Goal: Check status: Check status

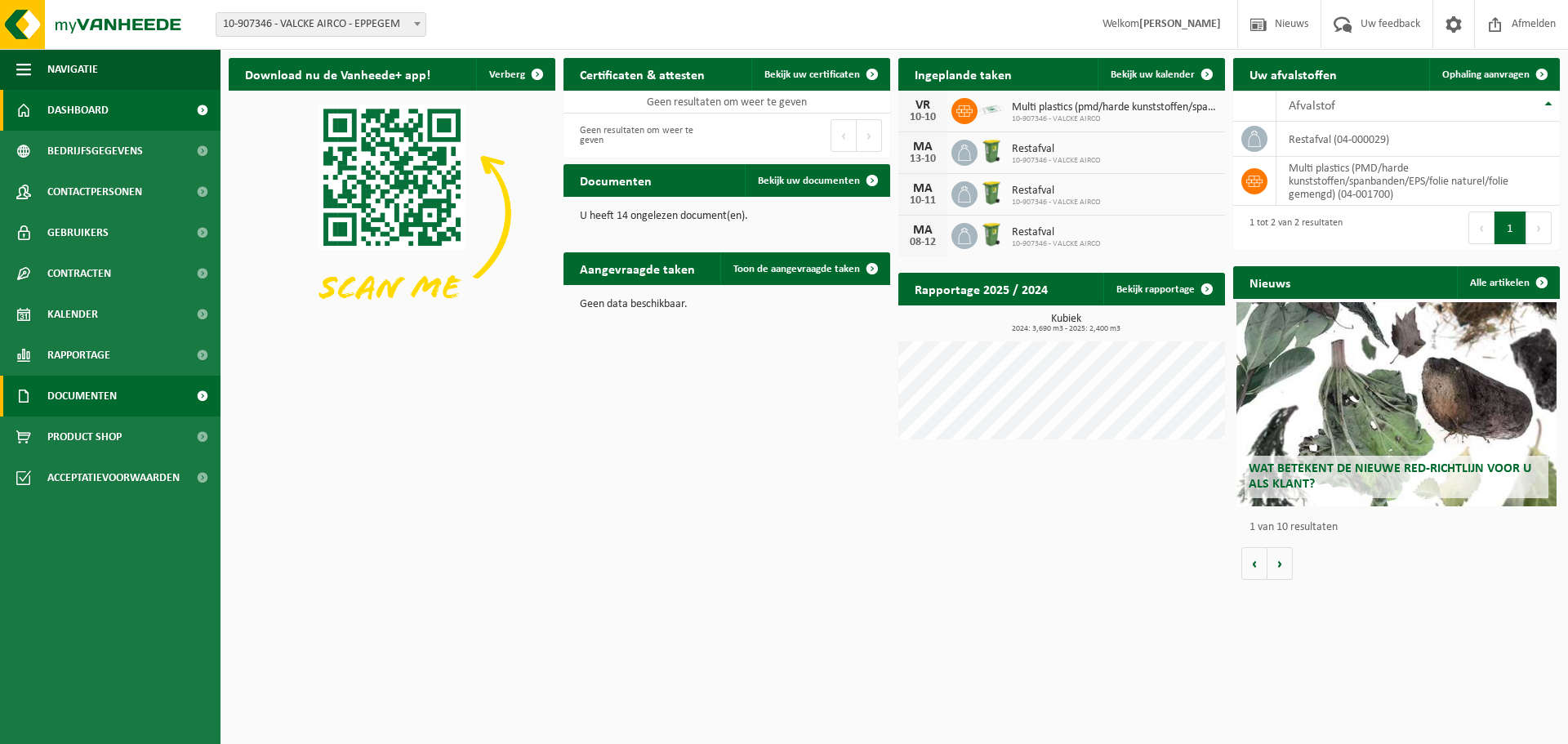
click at [84, 396] on span "Documenten" at bounding box center [82, 396] width 69 height 41
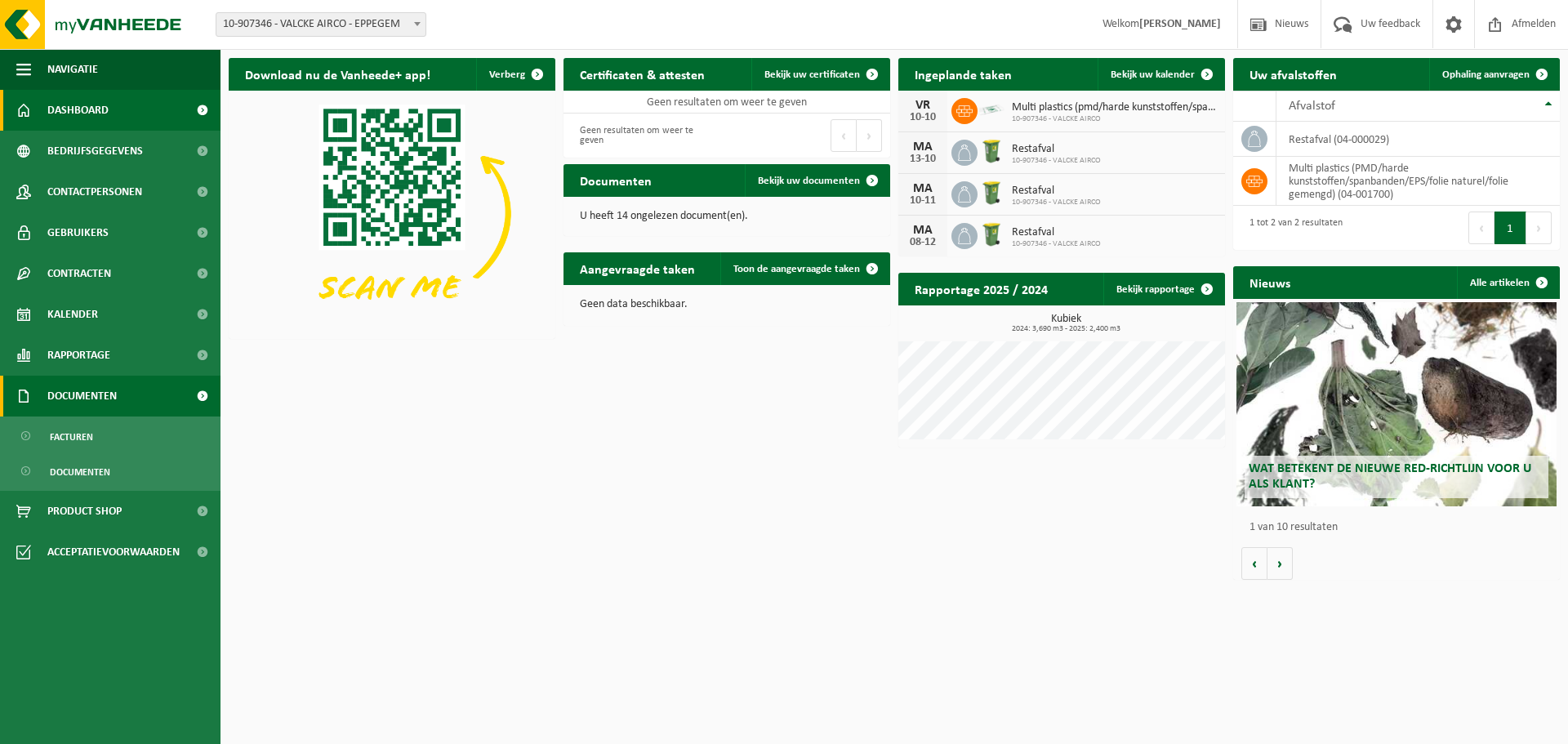
click at [84, 395] on span "Documenten" at bounding box center [82, 396] width 69 height 41
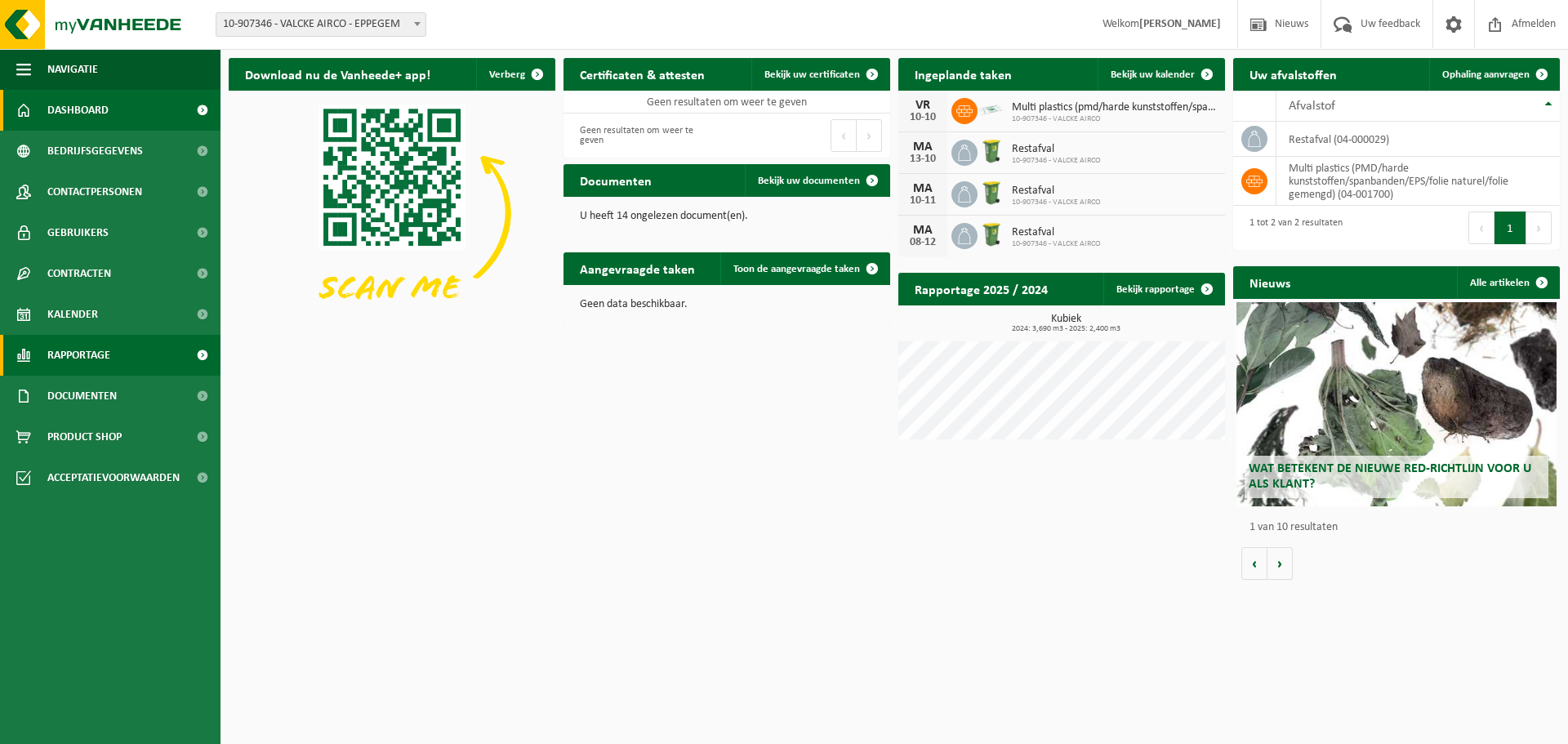
click at [105, 354] on span "Rapportage" at bounding box center [79, 355] width 63 height 41
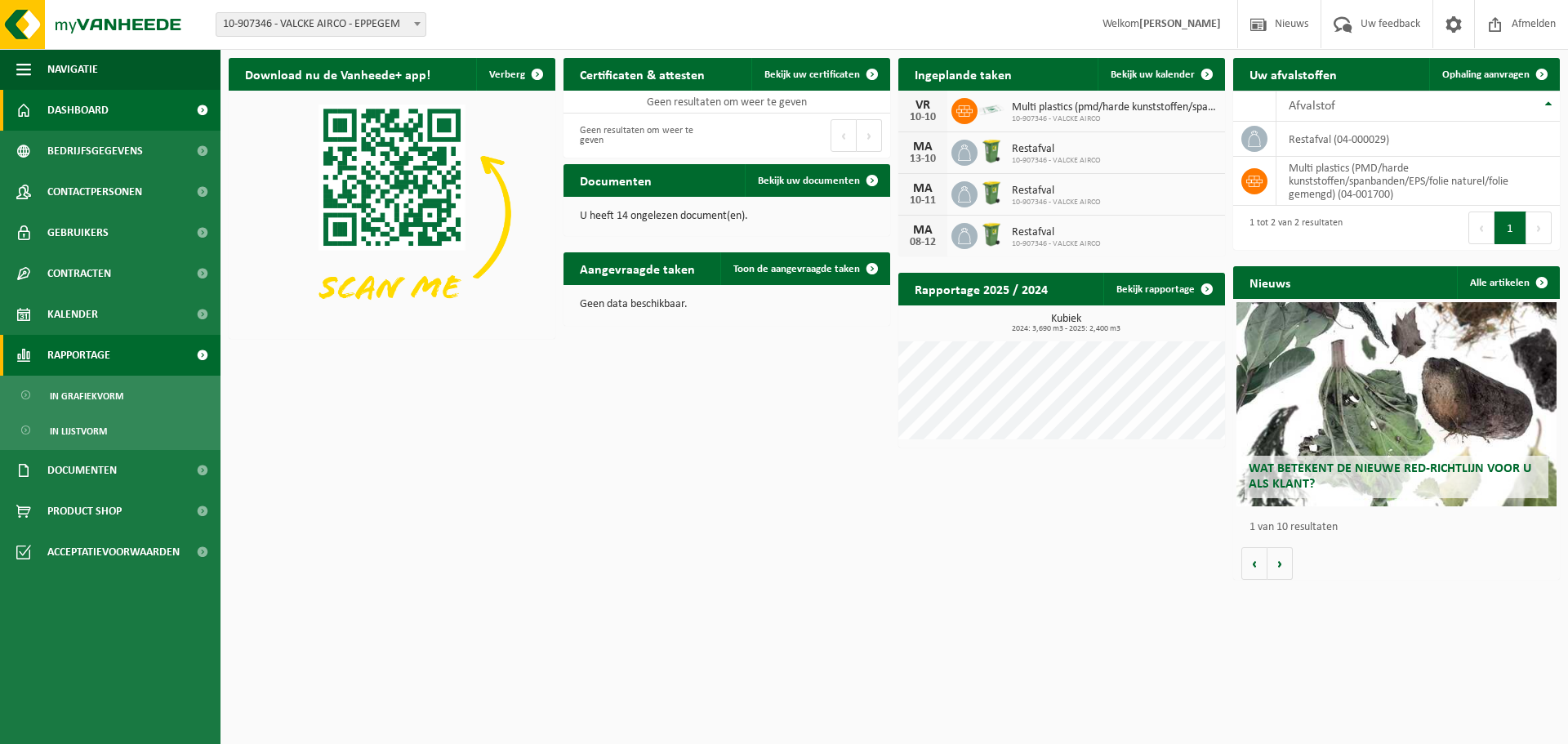
click at [105, 352] on span "Rapportage" at bounding box center [79, 355] width 63 height 41
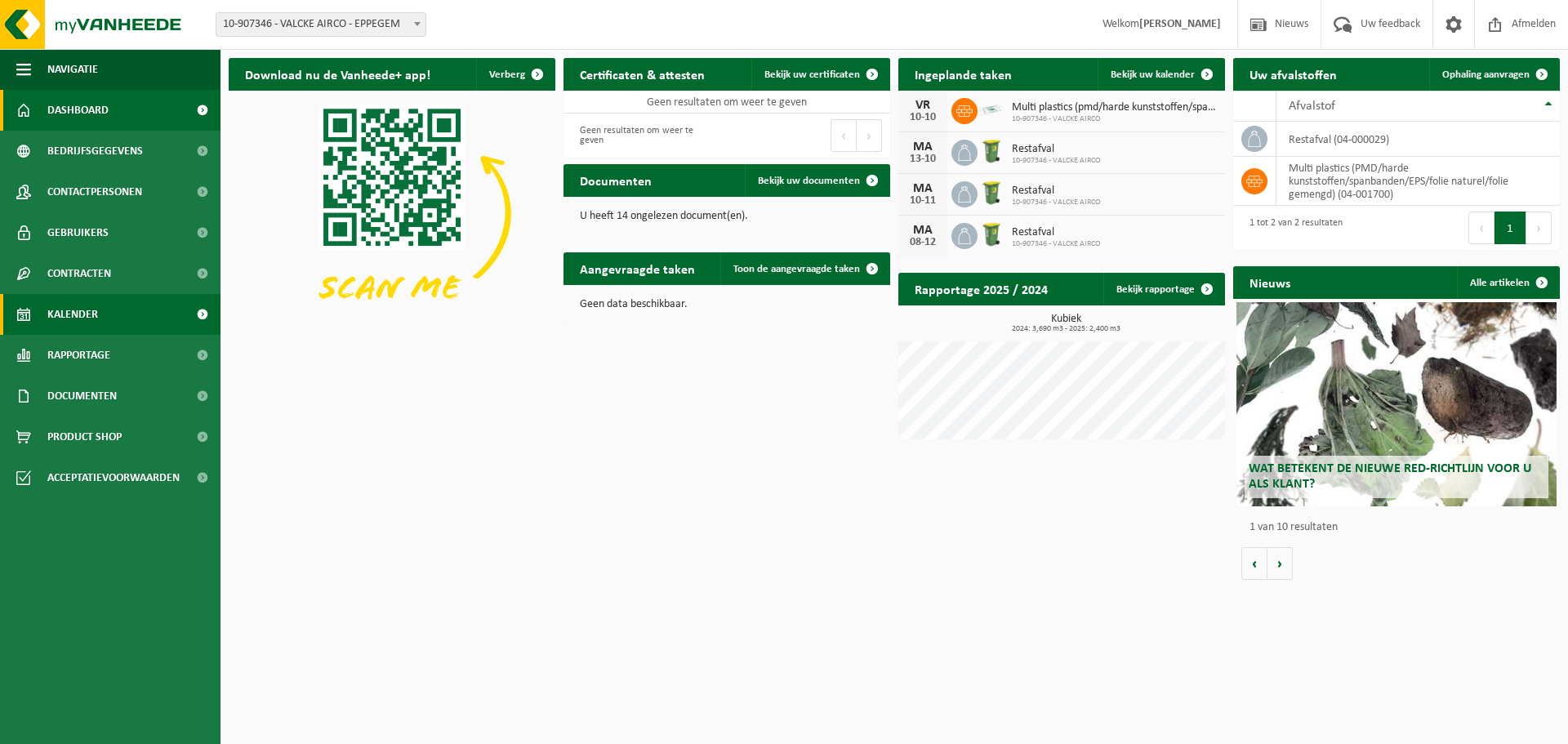
click at [105, 320] on link "Kalender" at bounding box center [110, 315] width 220 height 41
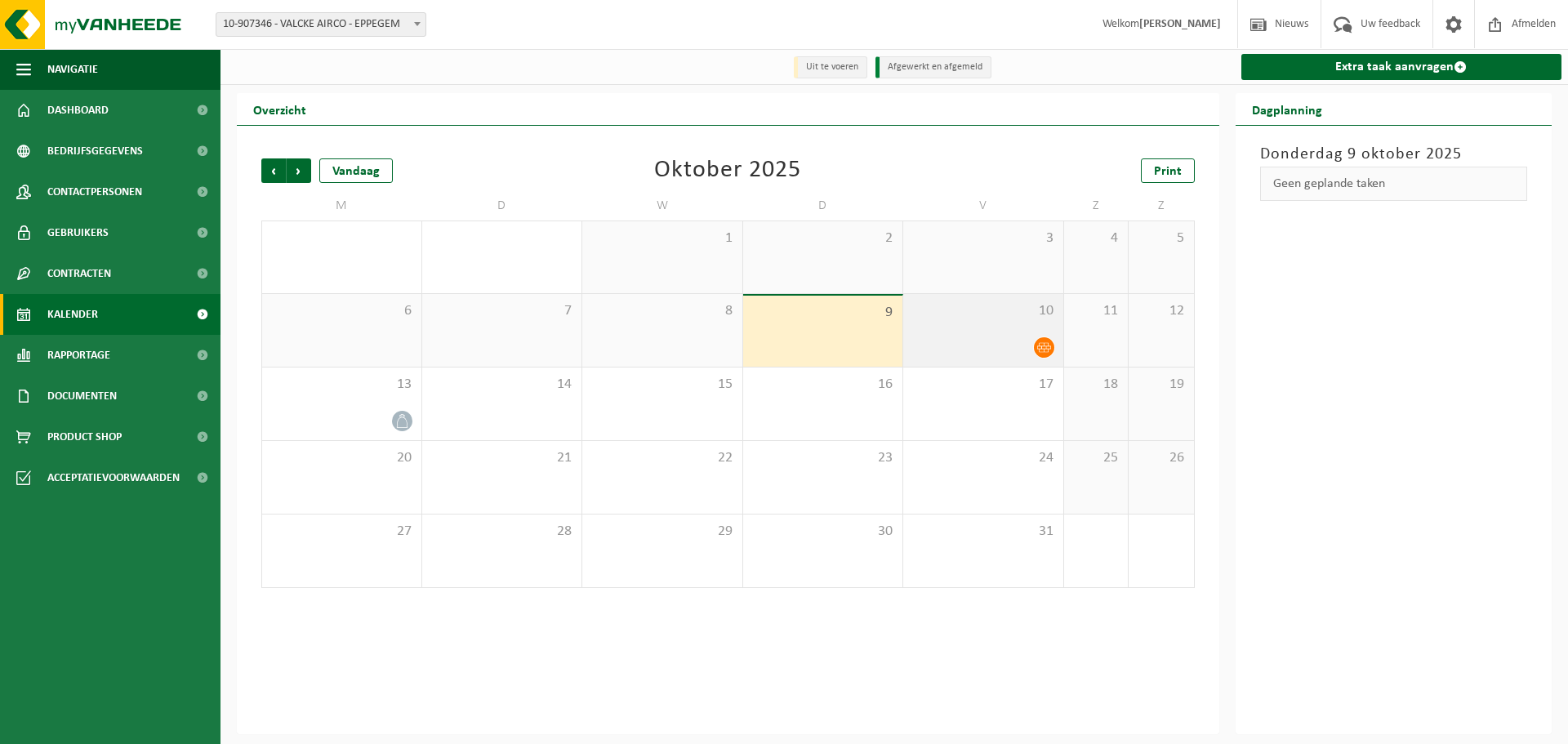
click at [1038, 346] on icon at bounding box center [1043, 348] width 14 height 14
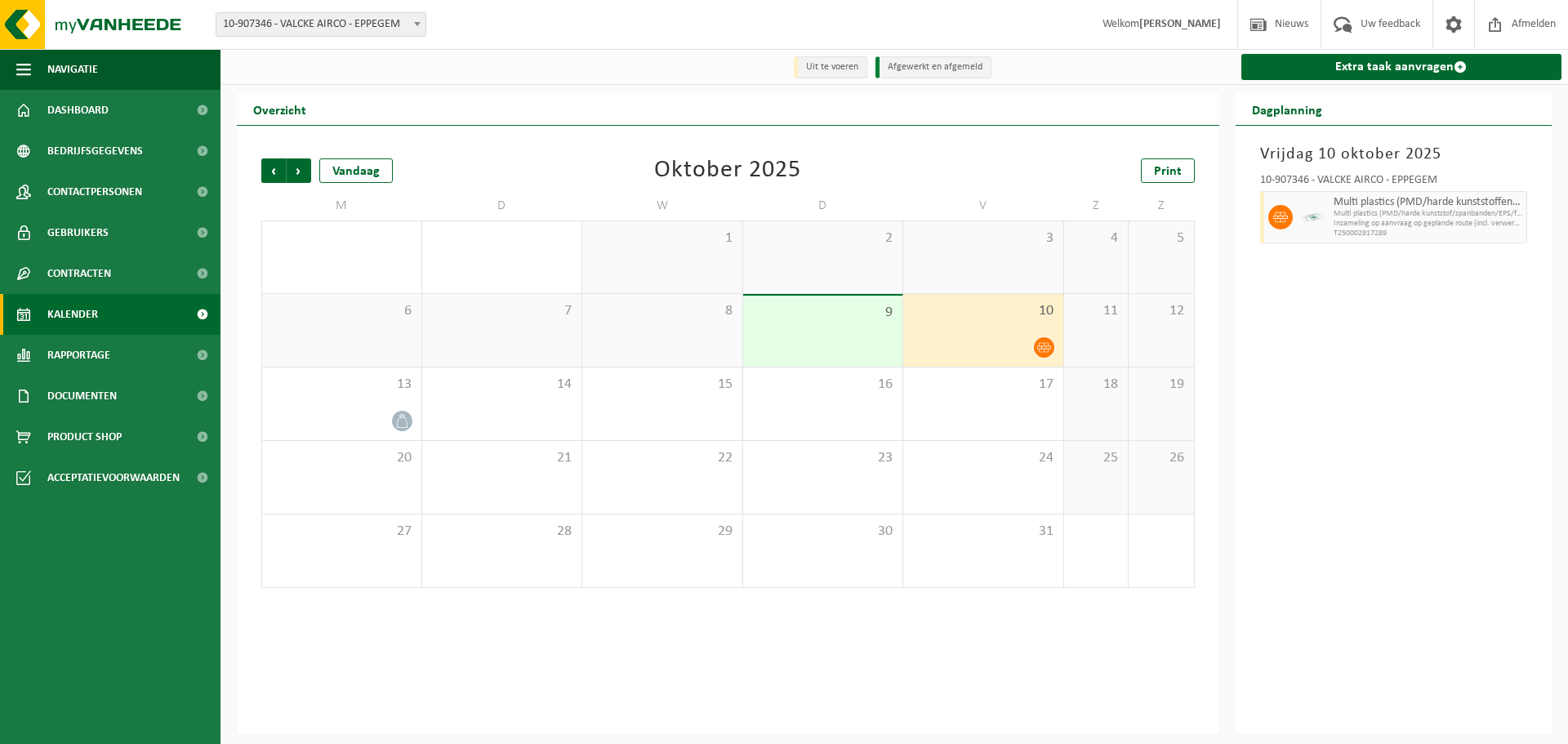
click at [1043, 345] on icon at bounding box center [1043, 348] width 14 height 14
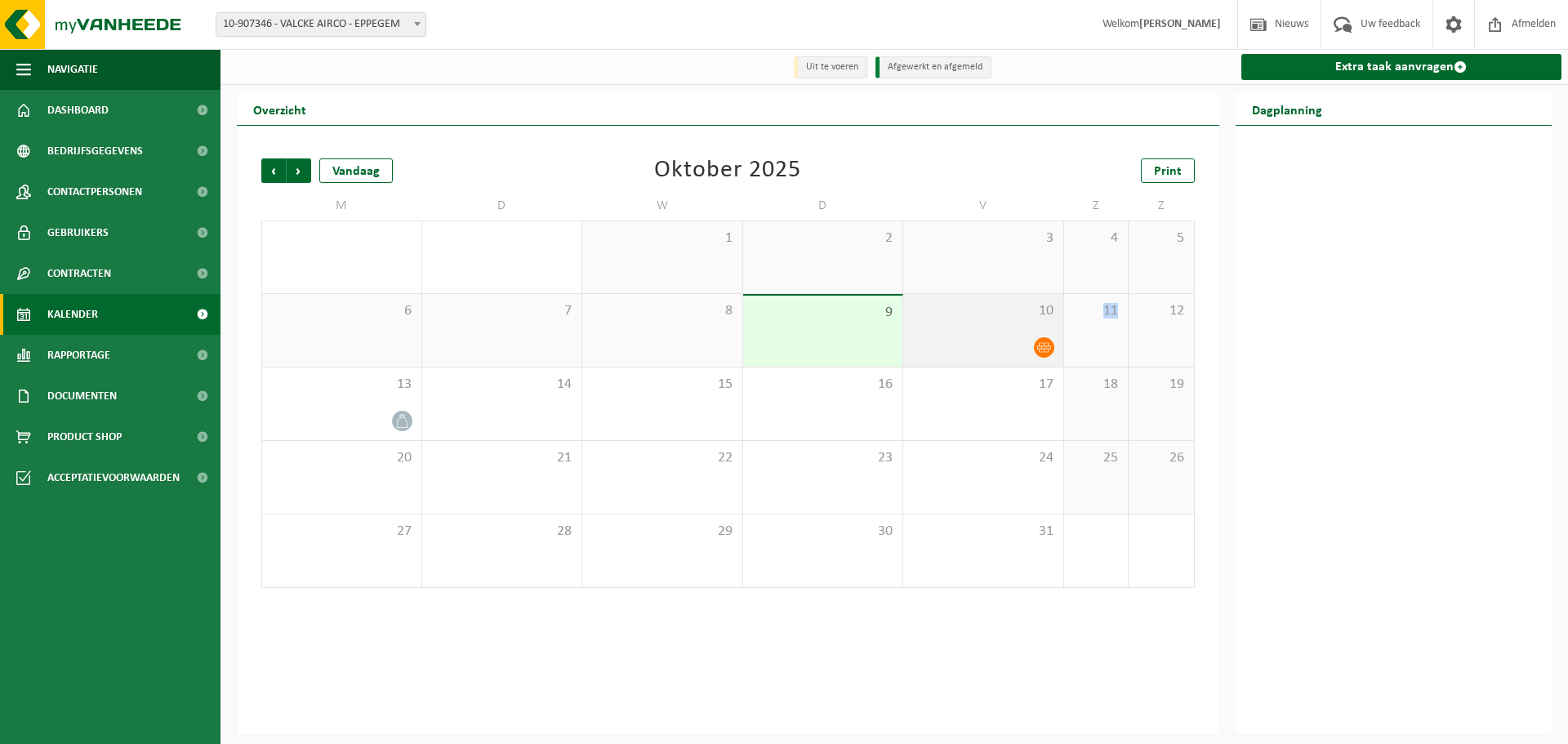
click at [1043, 345] on icon at bounding box center [1043, 348] width 14 height 14
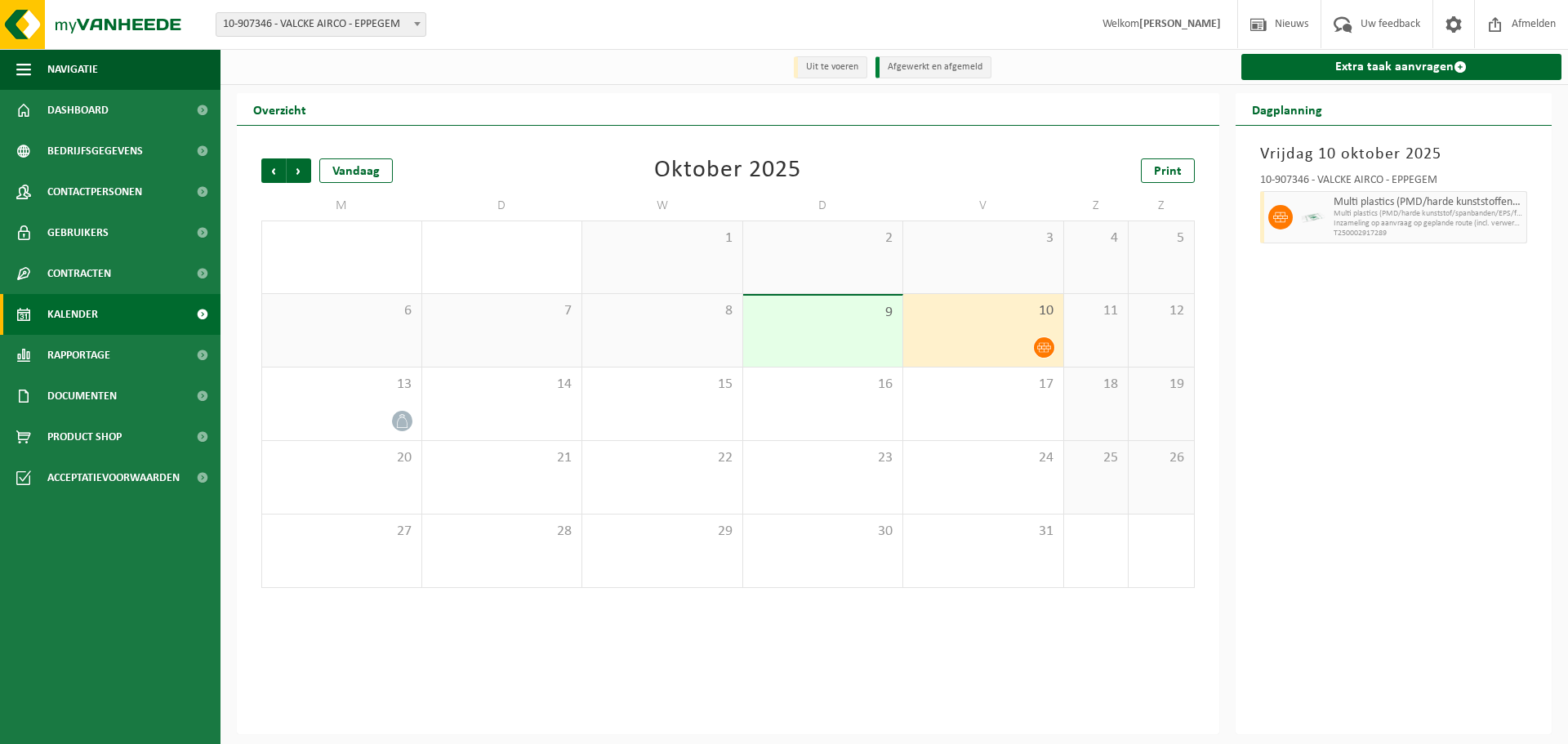
click at [1043, 345] on icon at bounding box center [1043, 348] width 14 height 14
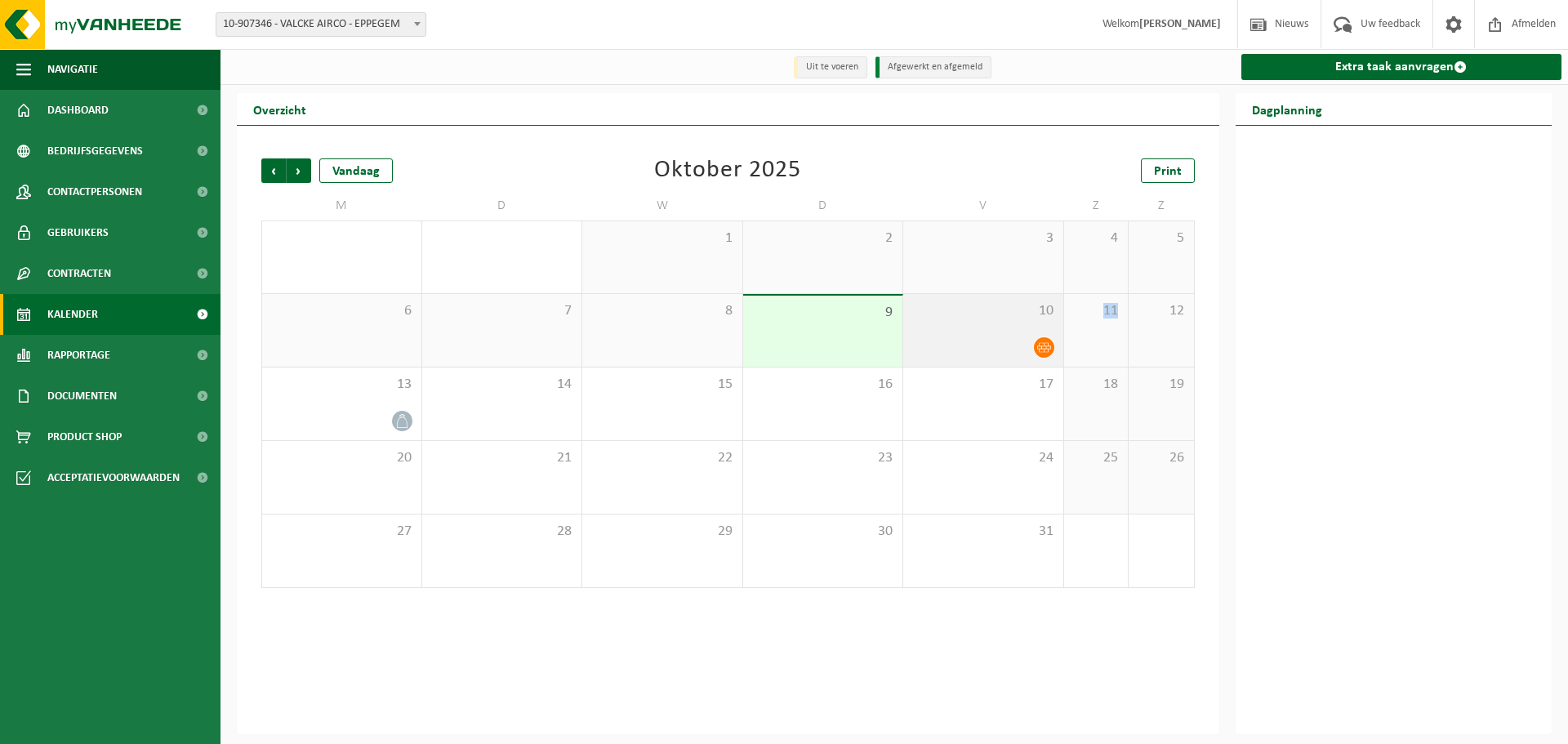
click at [1043, 345] on icon at bounding box center [1043, 348] width 14 height 14
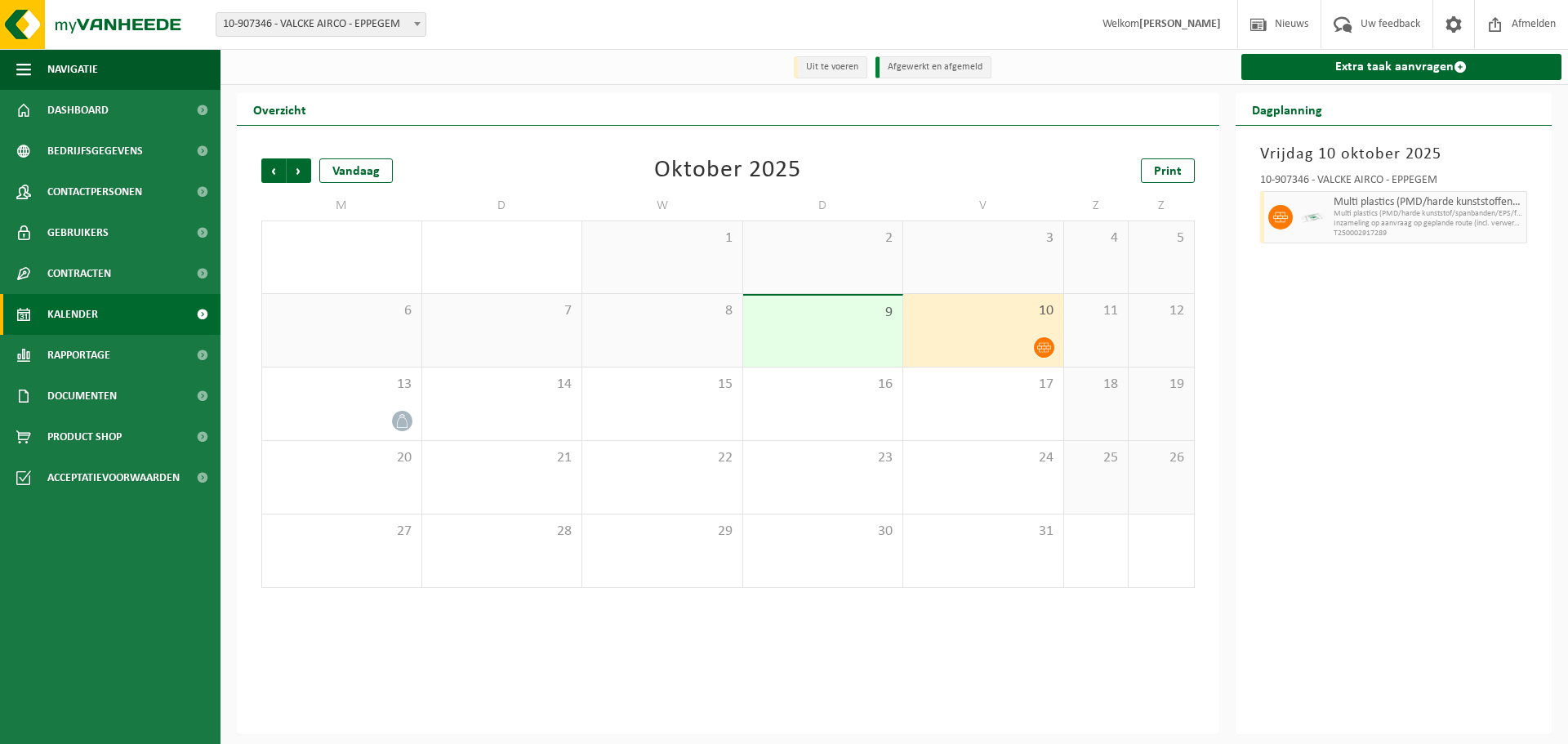
click at [1361, 204] on span "Multi plastics (PMD/harde kunststoffen/spanbanden/EPS/folie naturel/folie gemen…" at bounding box center [1428, 202] width 189 height 13
click at [1284, 217] on icon at bounding box center [1280, 217] width 15 height 15
click at [1316, 217] on img at bounding box center [1313, 217] width 24 height 24
click at [1292, 330] on div "[DATE] 10-907346 - VALCKE AIRCO - EPPEGEM Multi plastics (PMD/harde kunststoffe…" at bounding box center [1394, 430] width 317 height 609
click at [956, 341] on div at bounding box center [983, 348] width 143 height 22
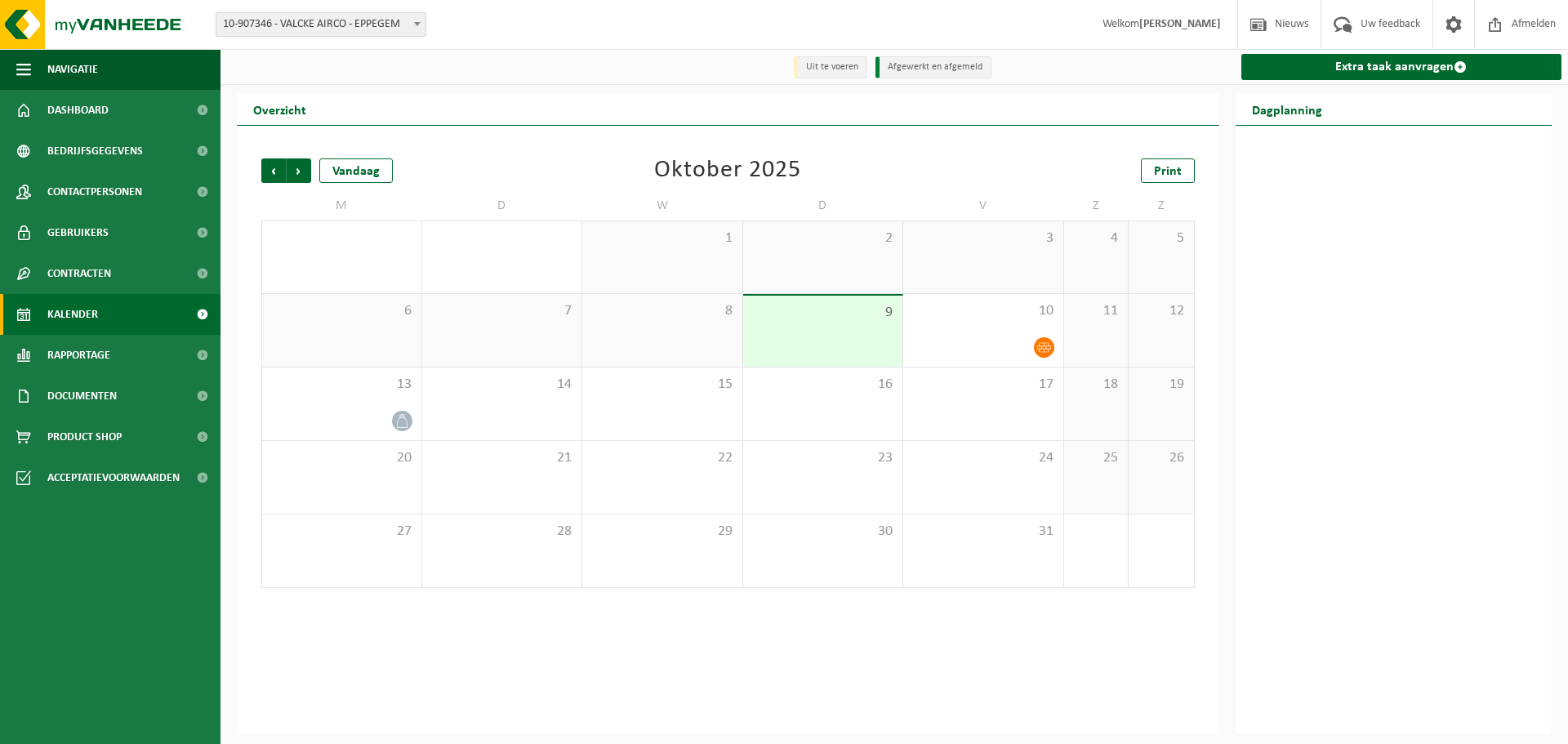
click at [1272, 349] on div at bounding box center [1394, 430] width 317 height 609
click at [1049, 349] on icon at bounding box center [1043, 348] width 14 height 14
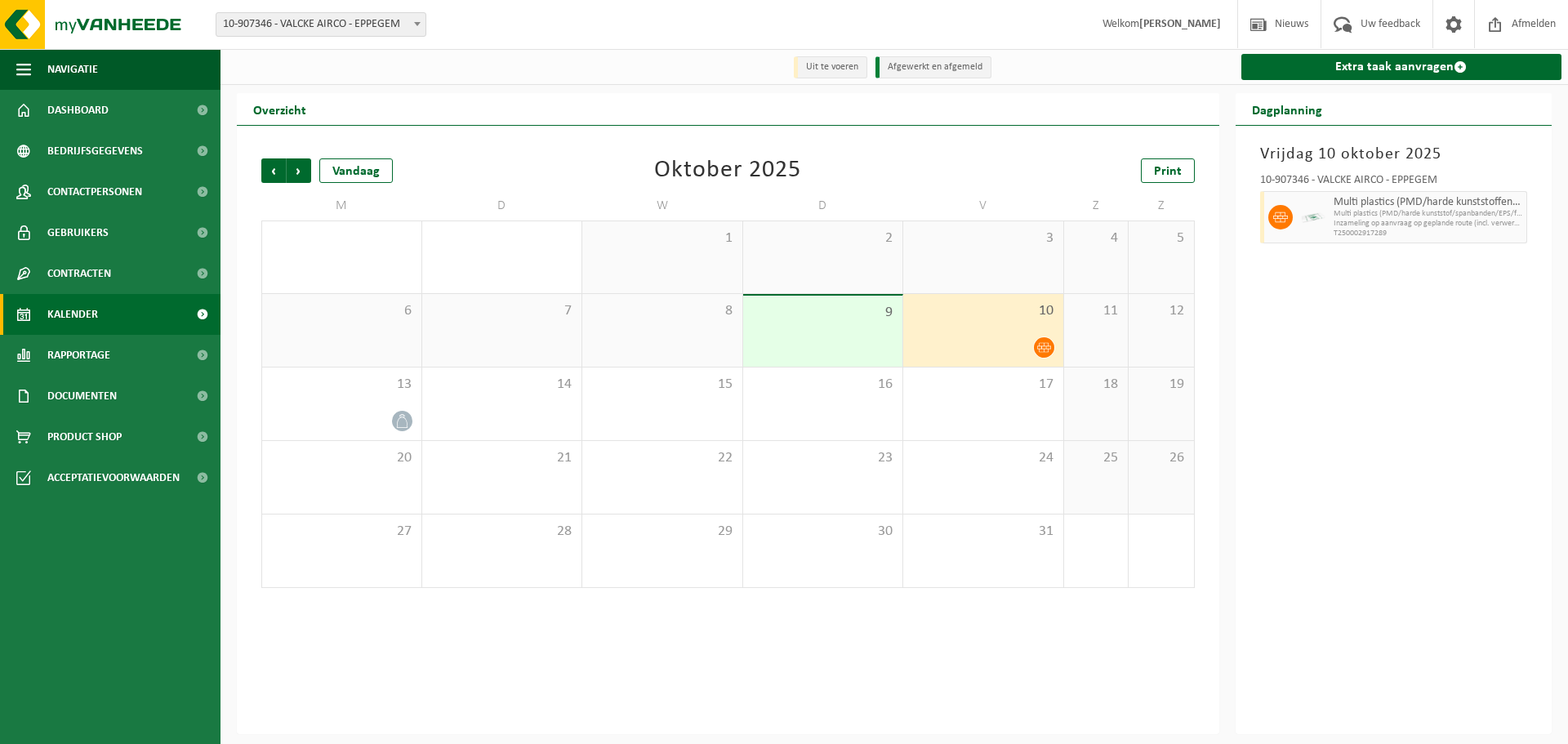
click at [1037, 349] on icon at bounding box center [1043, 348] width 14 height 14
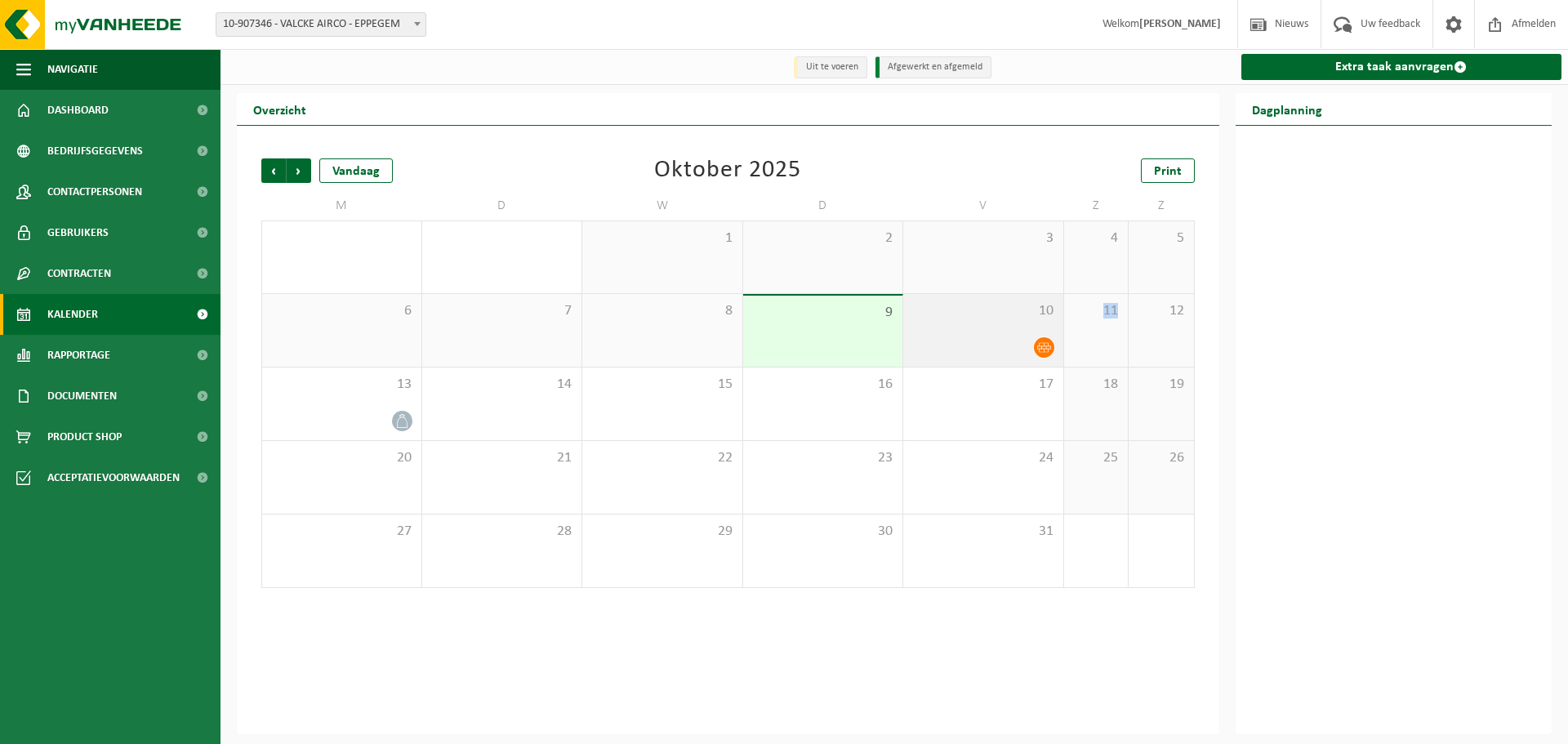
click at [1037, 349] on icon at bounding box center [1043, 348] width 14 height 9
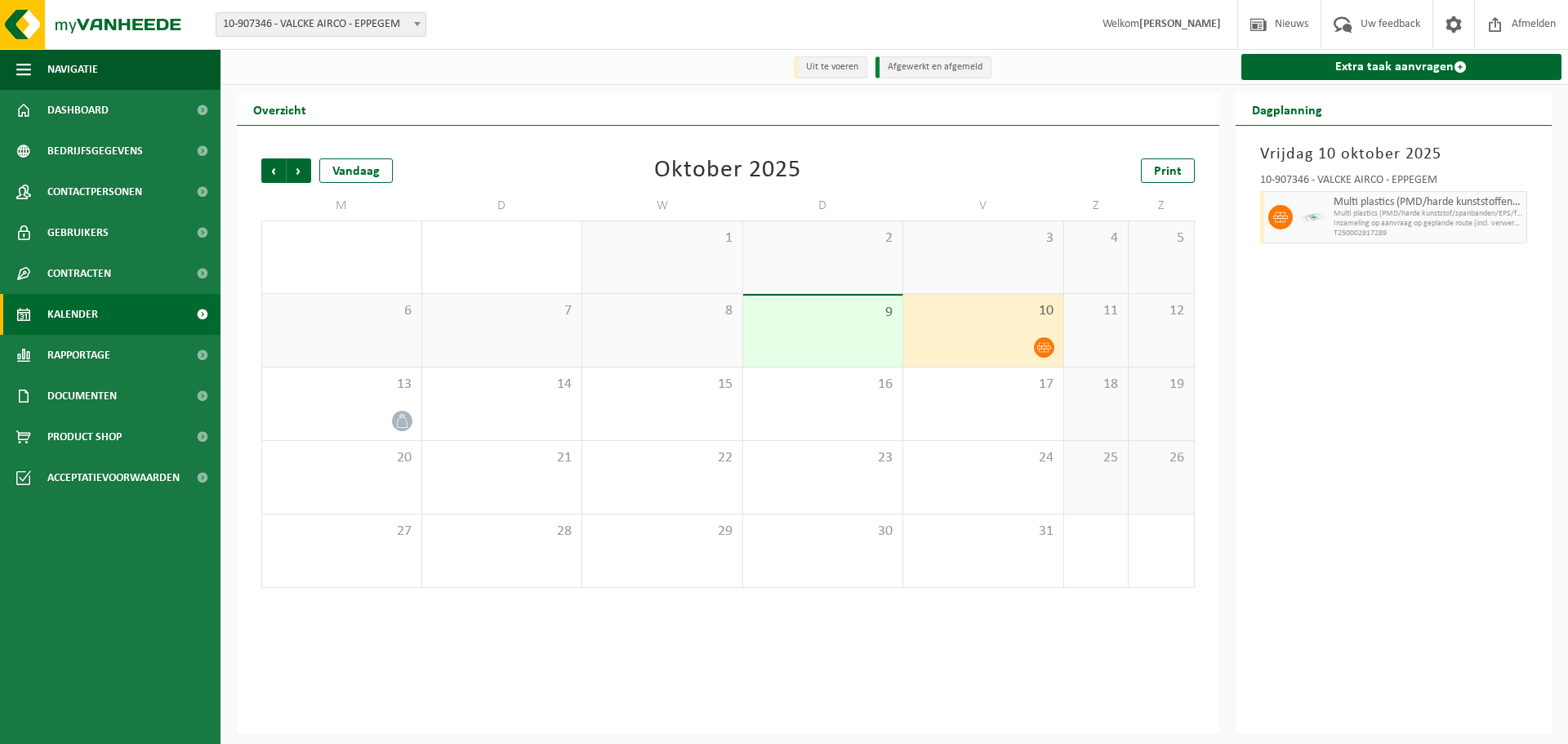
click at [1356, 204] on span "Multi plastics (PMD/harde kunststoffen/spanbanden/EPS/folie naturel/folie gemen…" at bounding box center [1428, 202] width 189 height 13
click at [1343, 204] on span "Multi plastics (PMD/harde kunststoffen/spanbanden/EPS/folie naturel/folie gemen…" at bounding box center [1428, 202] width 189 height 13
click at [1297, 179] on div "10-907346 - VALCKE AIRCO - EPPEGEM" at bounding box center [1394, 183] width 268 height 16
drag, startPoint x: 1297, startPoint y: 149, endPoint x: 1281, endPoint y: 127, distance: 27.2
click at [1296, 149] on h3 "Vrijdag 10 oktober 2025" at bounding box center [1394, 155] width 268 height 24
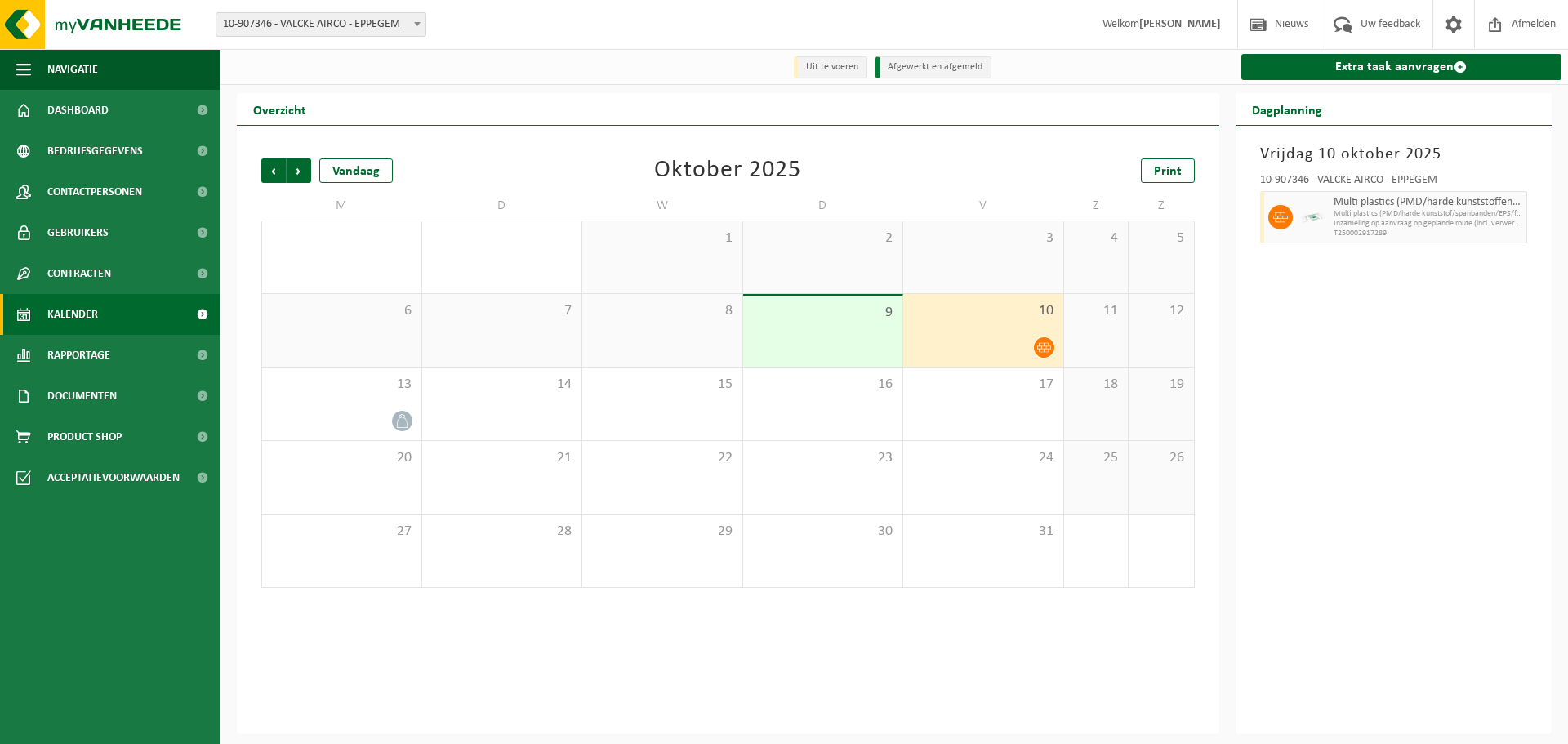
click at [1280, 118] on h2 "Dagplanning" at bounding box center [1287, 109] width 103 height 32
